Goal: Information Seeking & Learning: Learn about a topic

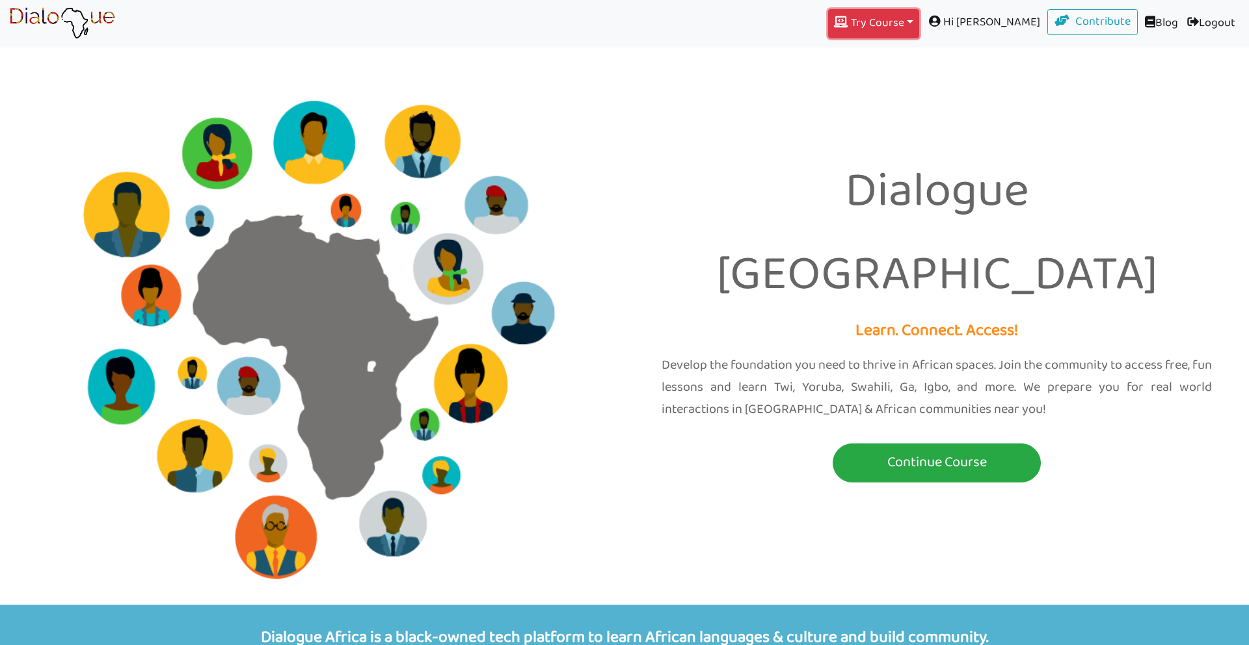
click at [919, 31] on button "Try Course Toggle Dropdown" at bounding box center [873, 23] width 91 height 29
click at [916, 190] on link "IGBO" at bounding box center [874, 191] width 90 height 25
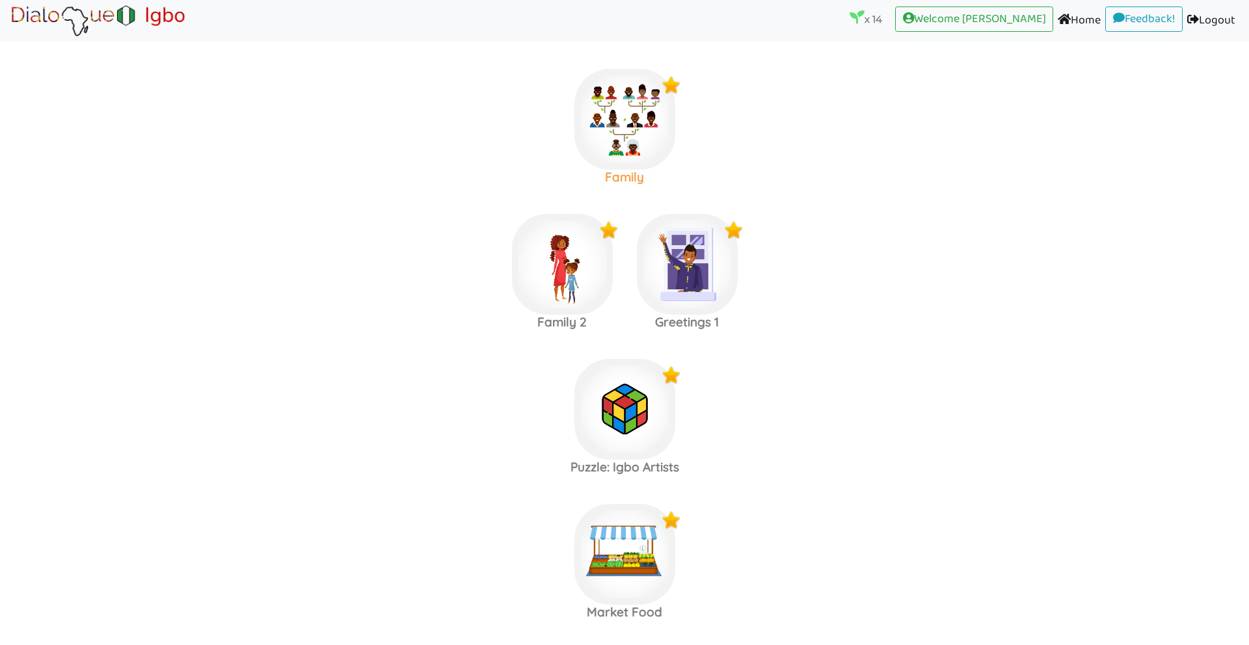
click at [630, 134] on img at bounding box center [624, 119] width 101 height 101
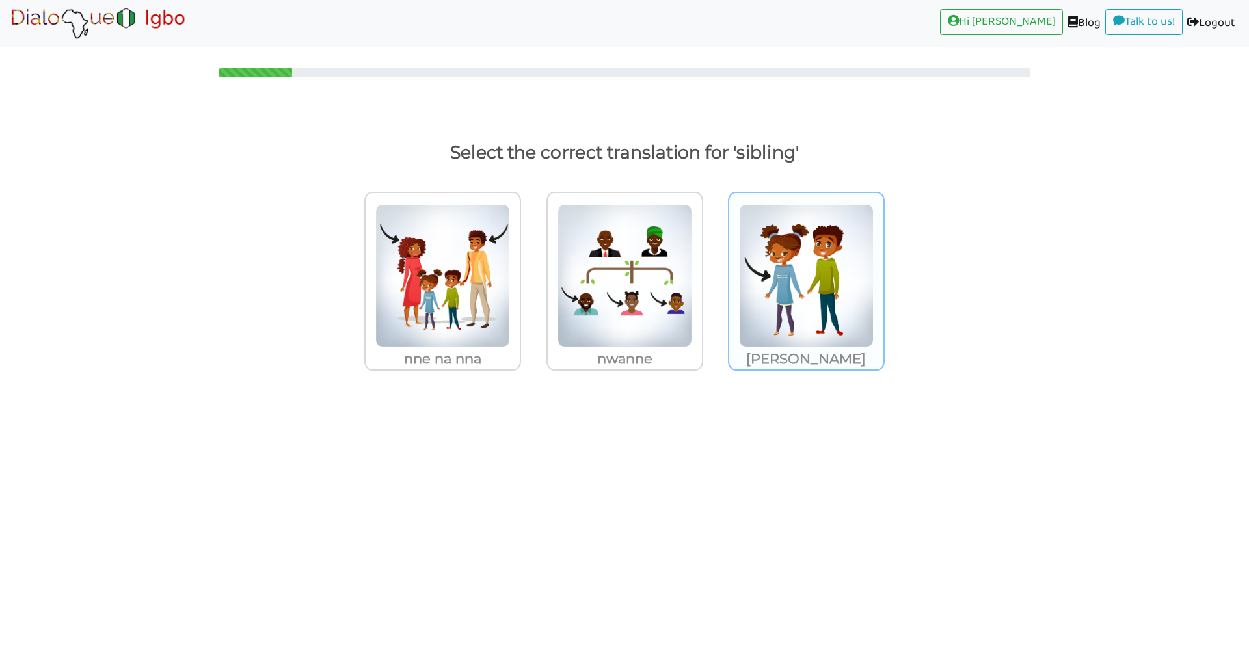
click at [510, 340] on img at bounding box center [442, 275] width 135 height 143
click at [529, 273] on input "nwanne nwaanyi" at bounding box center [525, 268] width 10 height 10
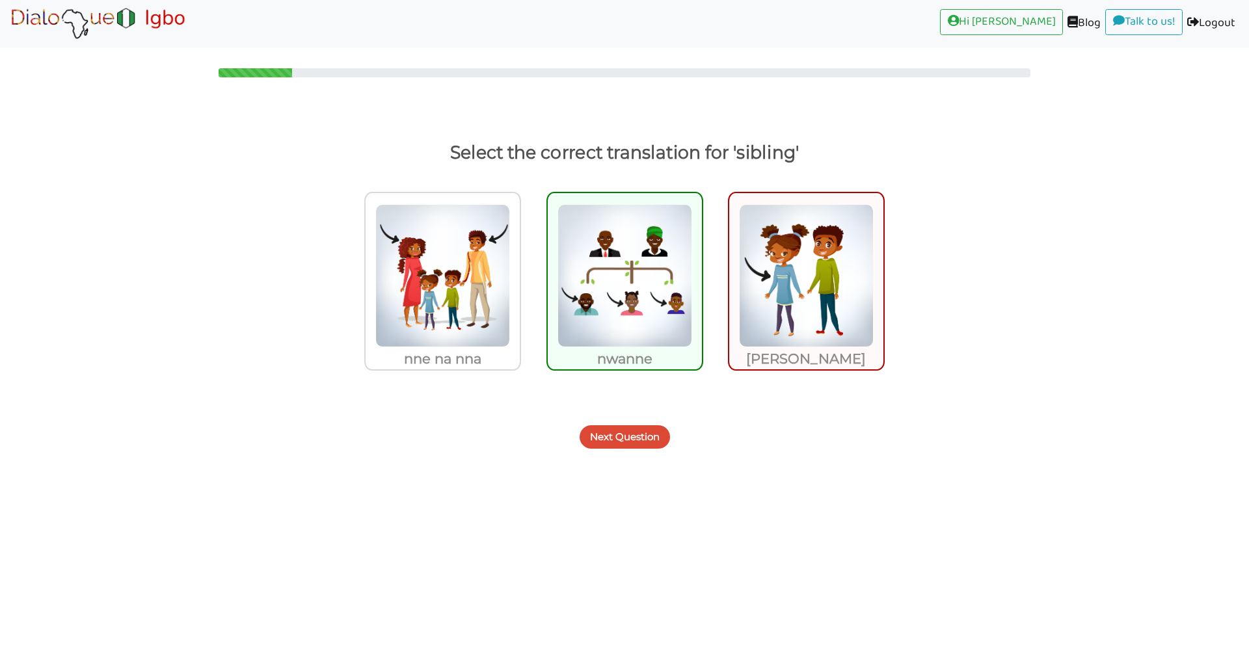
click at [613, 439] on button "Next Question" at bounding box center [625, 436] width 90 height 23
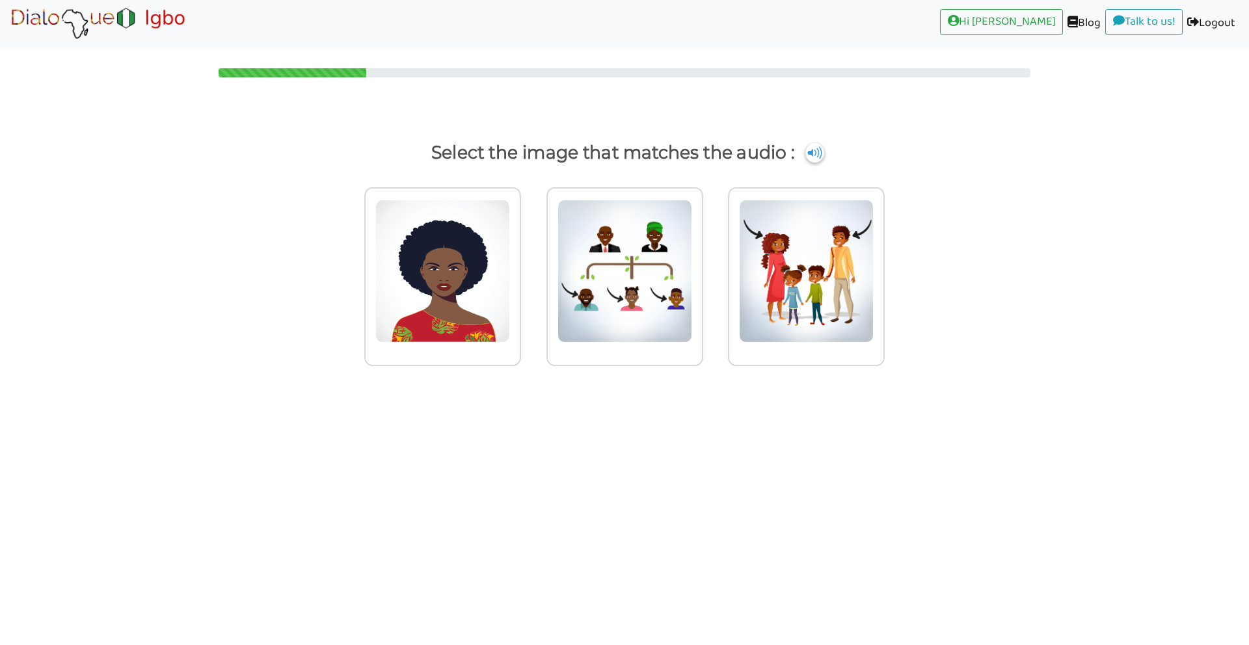
click at [62, 19] on img at bounding box center [98, 23] width 178 height 33
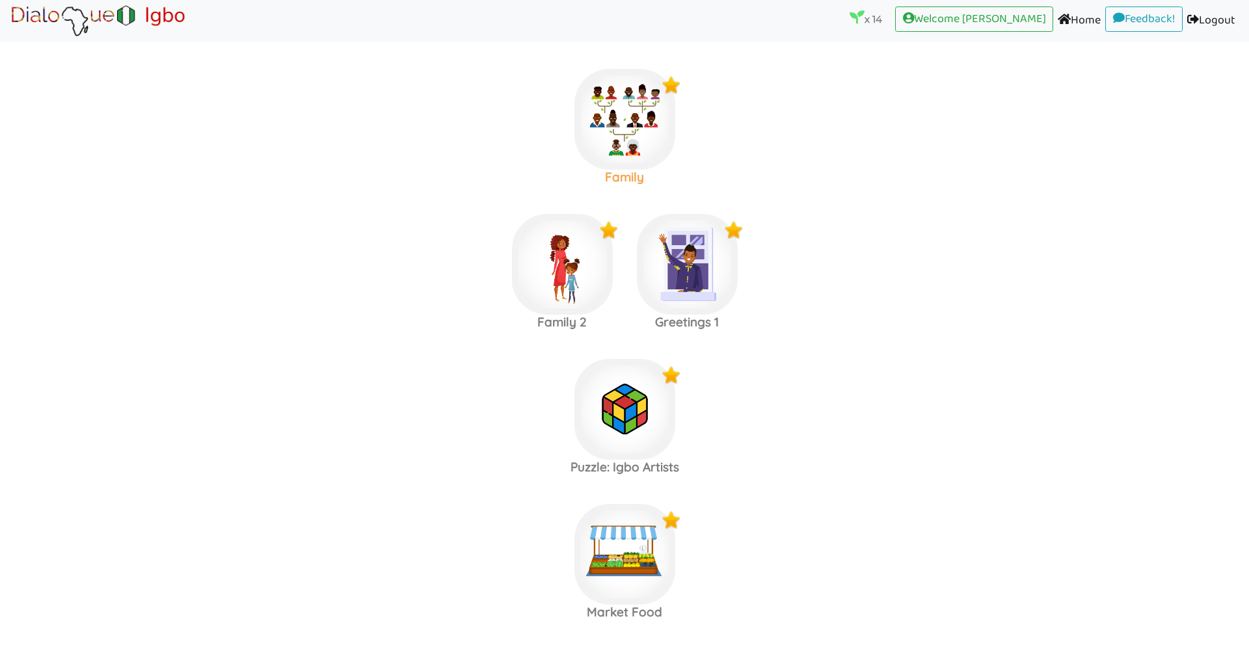
click at [632, 137] on img at bounding box center [624, 119] width 101 height 101
